Goal: Information Seeking & Learning: Learn about a topic

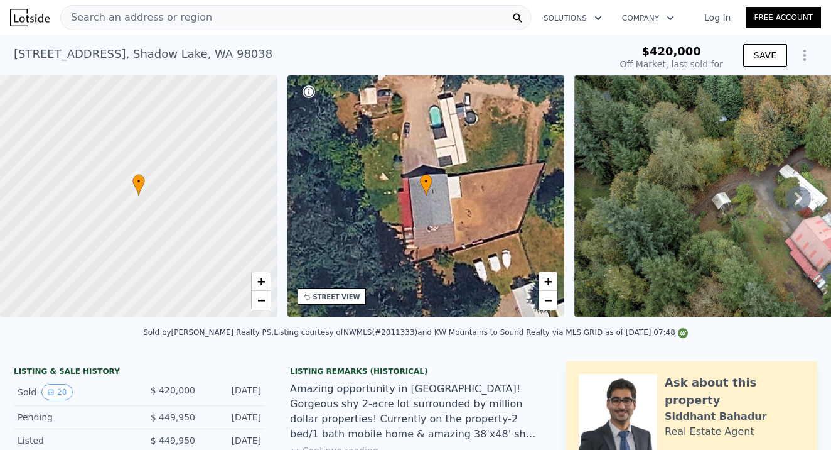
type input "$ 468,000"
type input "-$ 8,792"
click at [209, 19] on div "Search an address or region" at bounding box center [295, 17] width 471 height 25
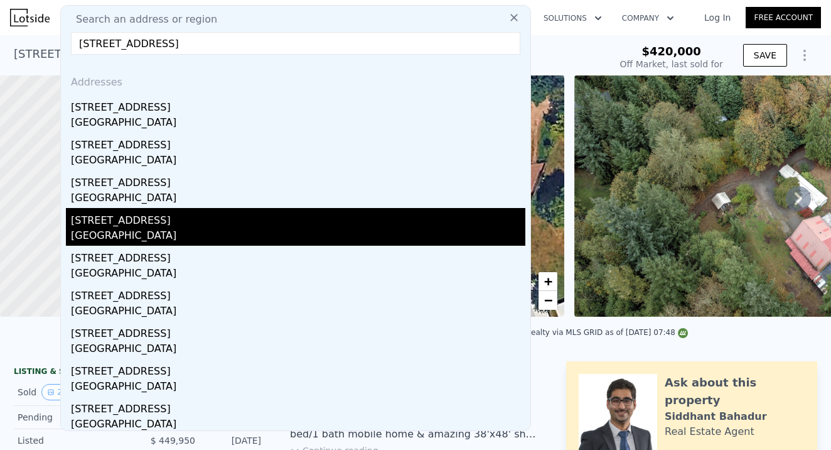
type input "[STREET_ADDRESS]"
click at [121, 231] on div "[GEOGRAPHIC_DATA]" at bounding box center [298, 237] width 455 height 18
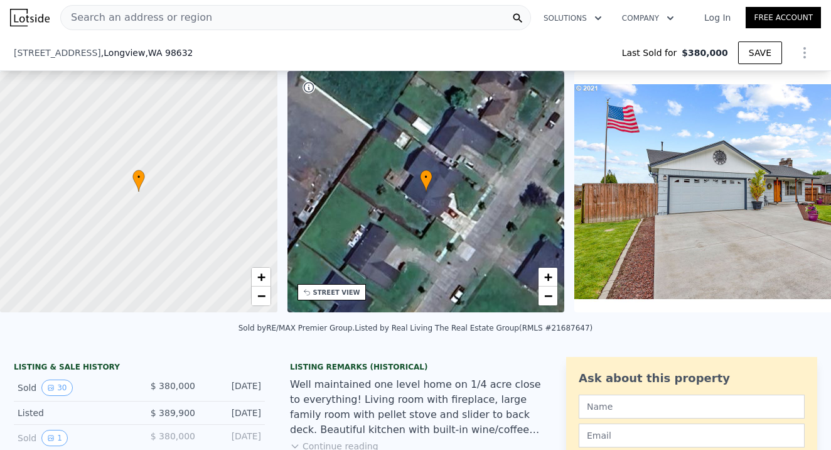
type input "-$ 404,335"
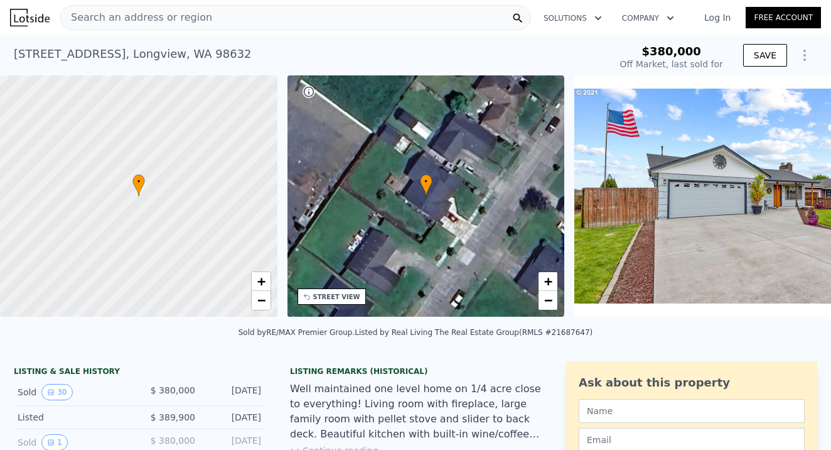
click at [216, 18] on div "Search an address or region" at bounding box center [295, 17] width 471 height 25
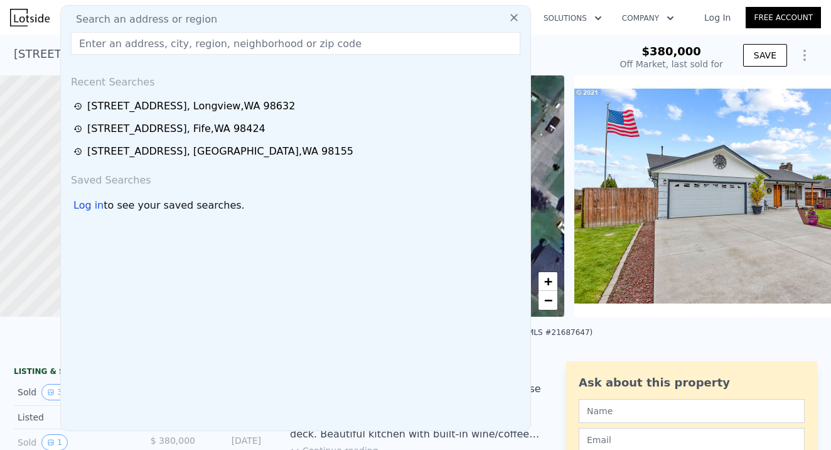
type input "$ 443,000"
type input "$ 7,214"
click at [104, 38] on input "text" at bounding box center [296, 43] width 450 height 23
paste input "[STREET_ADDRESS]"
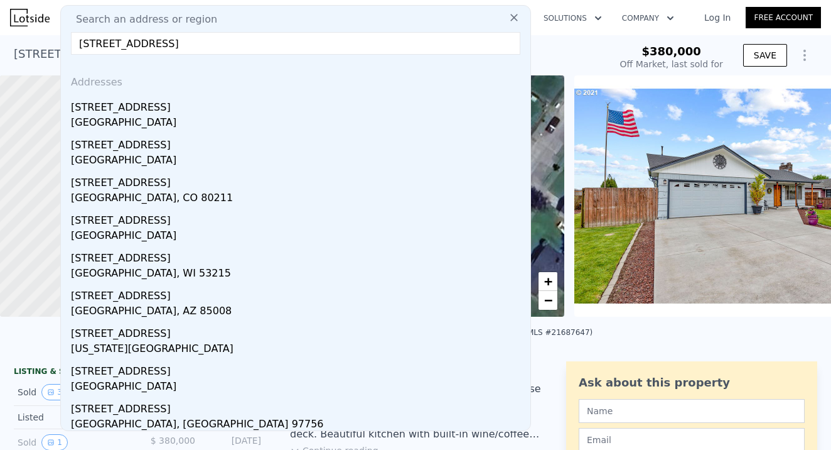
paste input "Longview"
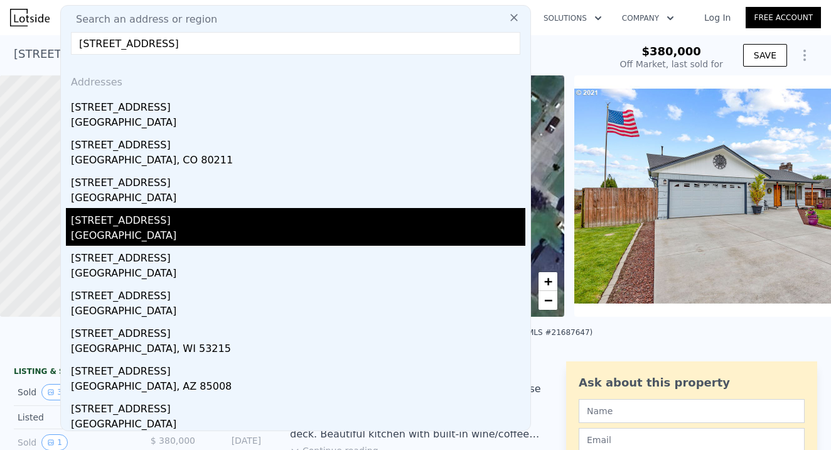
type input "[STREET_ADDRESS]"
click at [136, 227] on div "[STREET_ADDRESS]" at bounding box center [298, 227] width 455 height 38
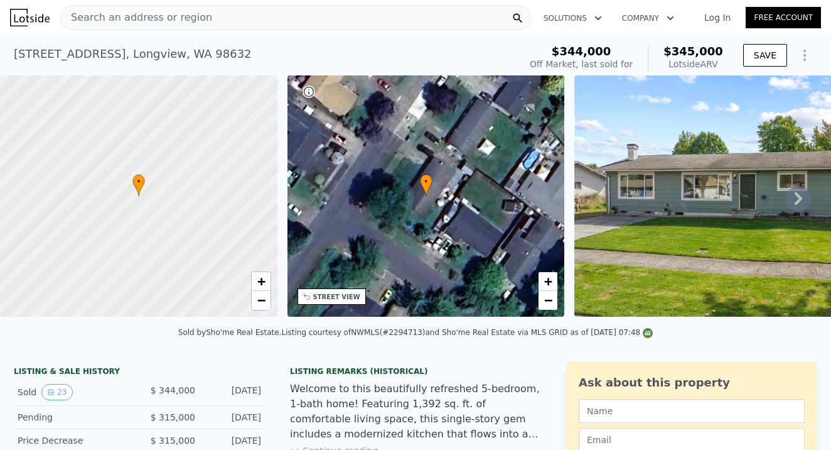
click at [188, 24] on span "Search an address or region" at bounding box center [136, 17] width 151 height 15
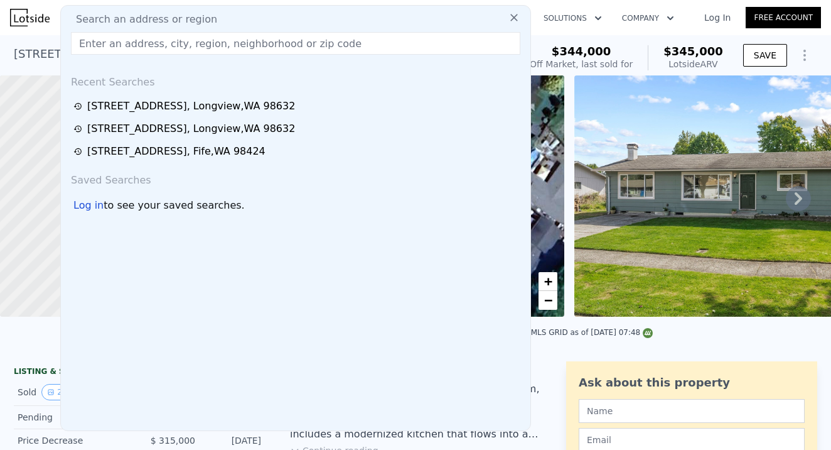
click at [92, 48] on input "text" at bounding box center [296, 43] width 450 height 23
paste input "[STREET_ADDRESS]"
click at [147, 43] on input "[STREET_ADDRESS]" at bounding box center [296, 43] width 450 height 23
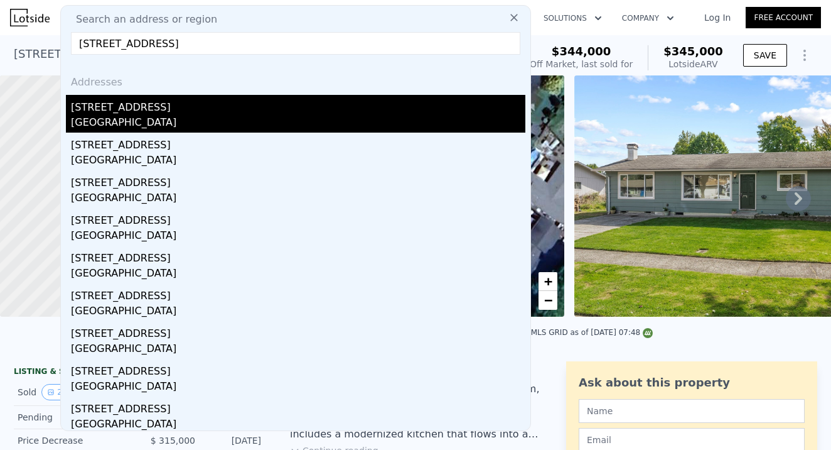
type input "[STREET_ADDRESS]"
click at [168, 118] on div "[GEOGRAPHIC_DATA]" at bounding box center [298, 124] width 455 height 18
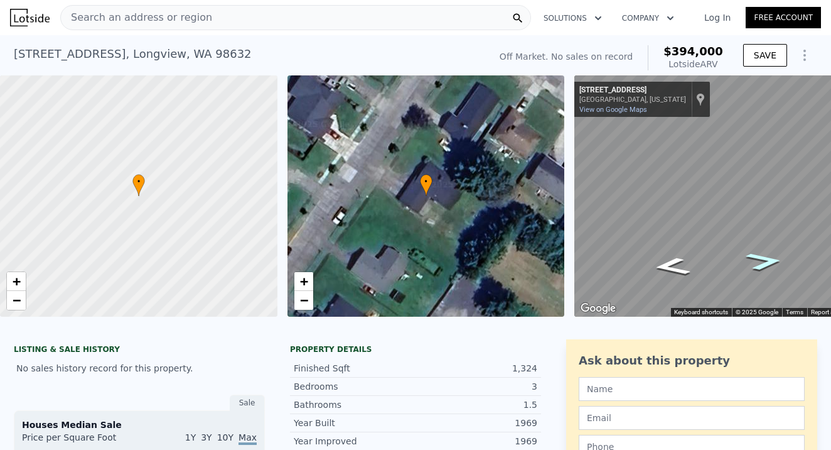
click at [762, 257] on icon "Go Southwest, 37th Ave" at bounding box center [764, 261] width 68 height 26
click at [669, 269] on icon "Go Northeast, 37th Ave" at bounding box center [672, 266] width 68 height 26
click at [669, 269] on icon "Go Northeast, 37th Ave" at bounding box center [672, 266] width 69 height 26
click at [669, 269] on icon "Go Northeast, 37th Ave" at bounding box center [672, 266] width 68 height 26
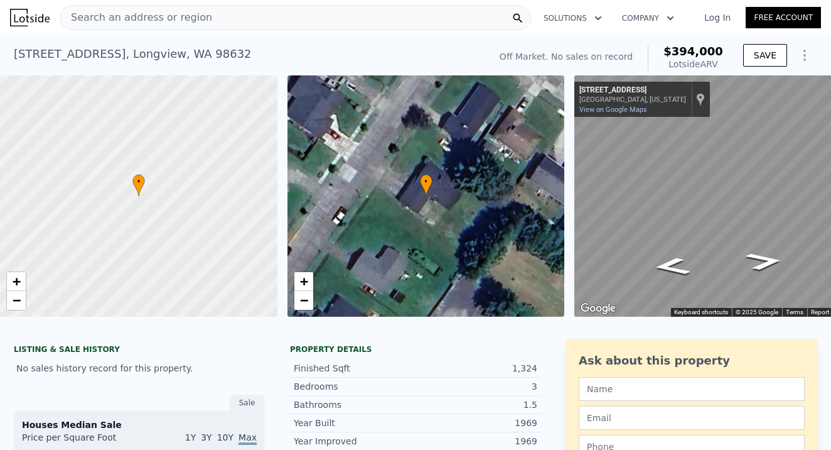
click at [234, 20] on div "Search an address or region" at bounding box center [295, 17] width 471 height 25
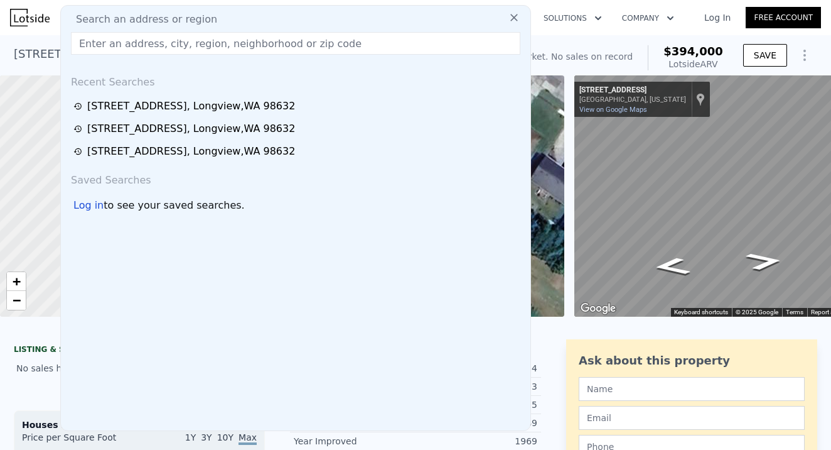
type input "[STREET_ADDRESS]"
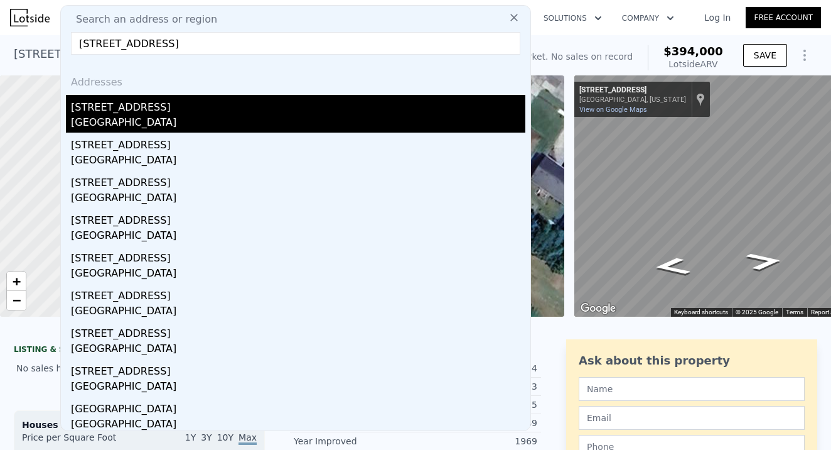
click at [149, 118] on div "[GEOGRAPHIC_DATA]" at bounding box center [298, 124] width 455 height 18
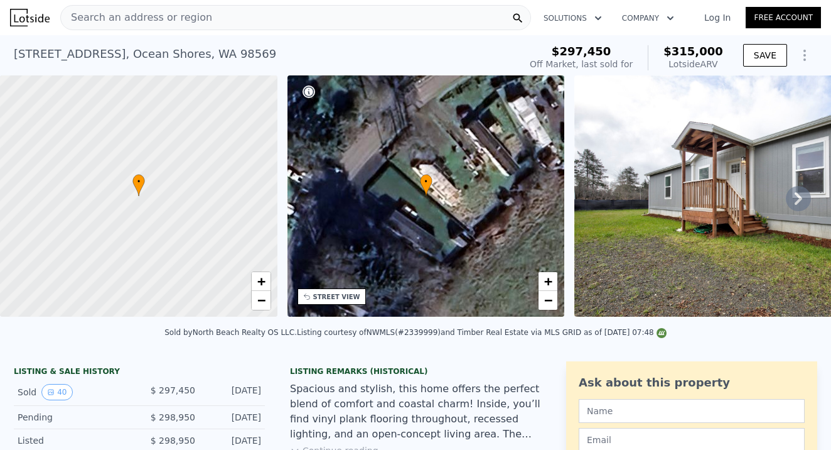
click at [247, 22] on div "Search an address or region" at bounding box center [295, 17] width 471 height 25
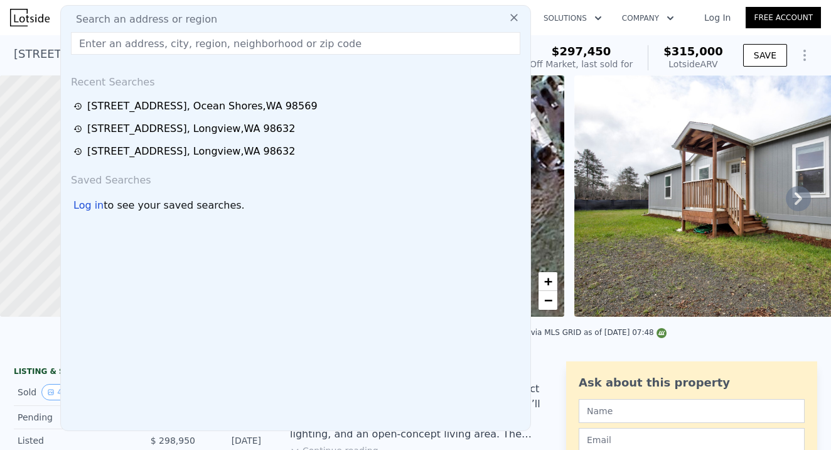
click at [168, 15] on span "Search an address or region" at bounding box center [141, 19] width 151 height 15
click at [102, 35] on input "text" at bounding box center [296, 43] width 450 height 23
paste input "[STREET_ADDRESS]"
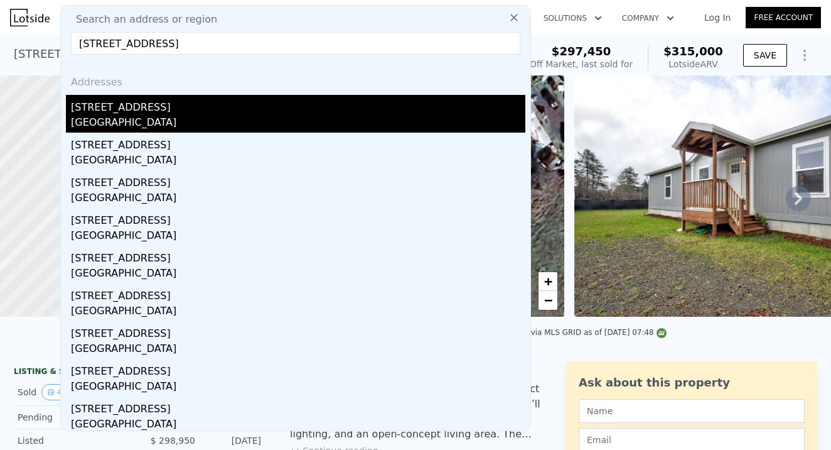
type input "[STREET_ADDRESS]"
click at [161, 119] on div "[GEOGRAPHIC_DATA]" at bounding box center [298, 124] width 455 height 18
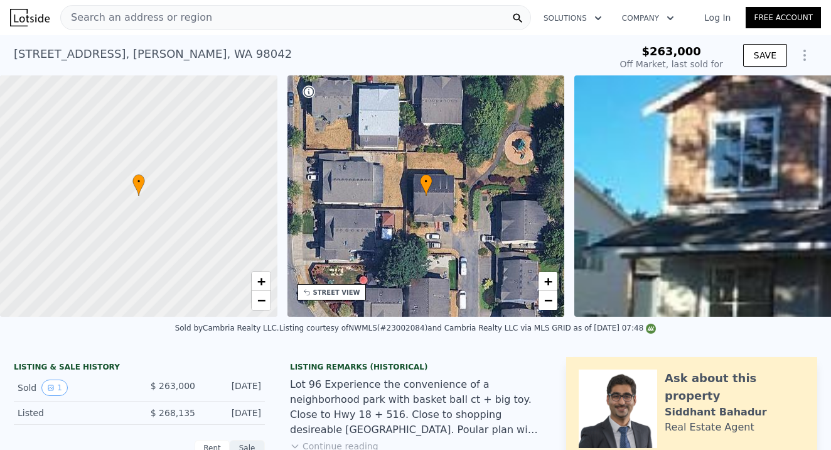
type input "-$ 279,831"
